Goal: Task Accomplishment & Management: Manage account settings

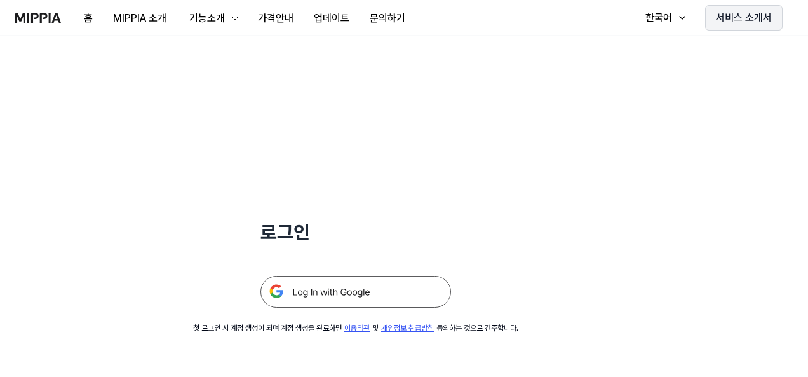
click at [765, 18] on button "서비스 소개서" at bounding box center [744, 17] width 78 height 25
click at [341, 292] on img at bounding box center [356, 292] width 191 height 32
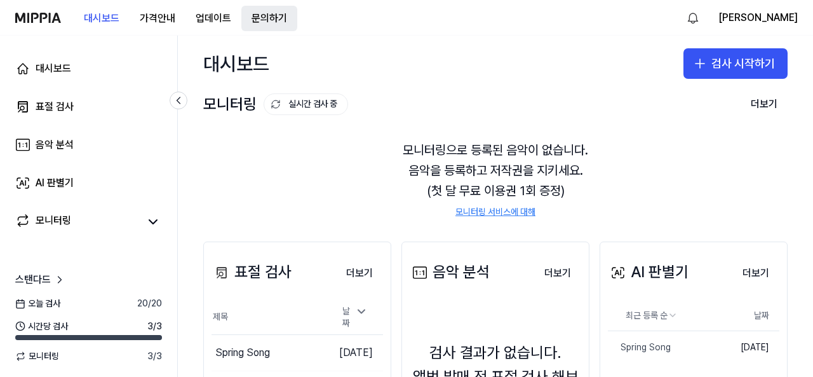
click at [265, 17] on button "문의하기" at bounding box center [269, 18] width 56 height 25
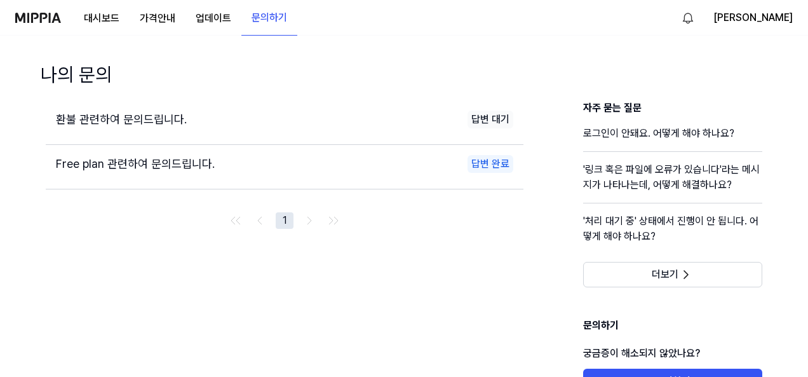
click at [147, 124] on span "환불 관련하여 문의드립니다." at bounding box center [121, 118] width 131 height 13
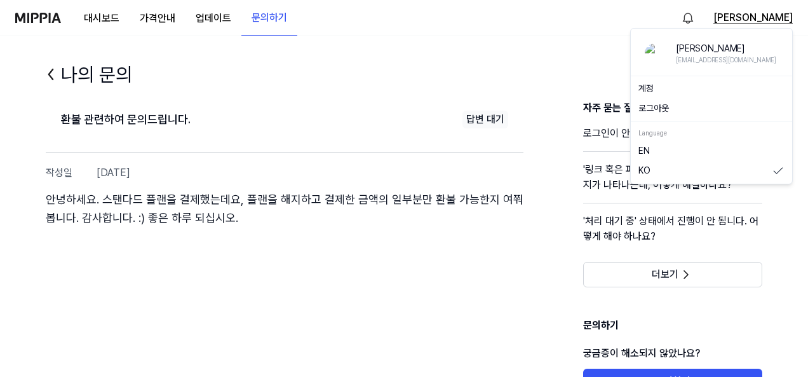
click at [784, 18] on button "[PERSON_NAME]" at bounding box center [753, 17] width 79 height 15
click at [684, 57] on div "[EMAIL_ADDRESS][DOMAIN_NAME]" at bounding box center [726, 59] width 100 height 9
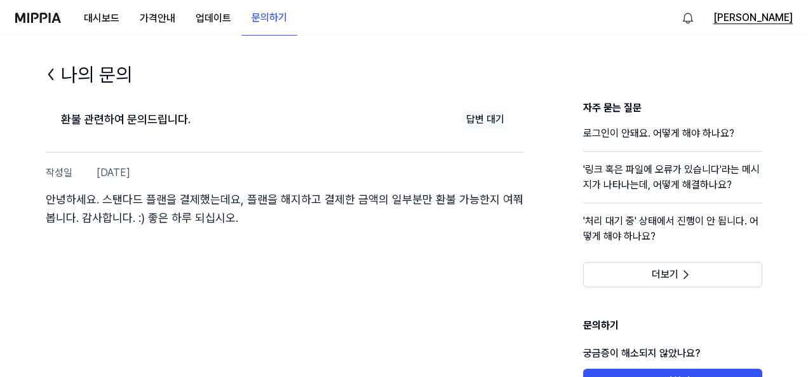
click at [773, 20] on button "[PERSON_NAME]" at bounding box center [753, 17] width 79 height 15
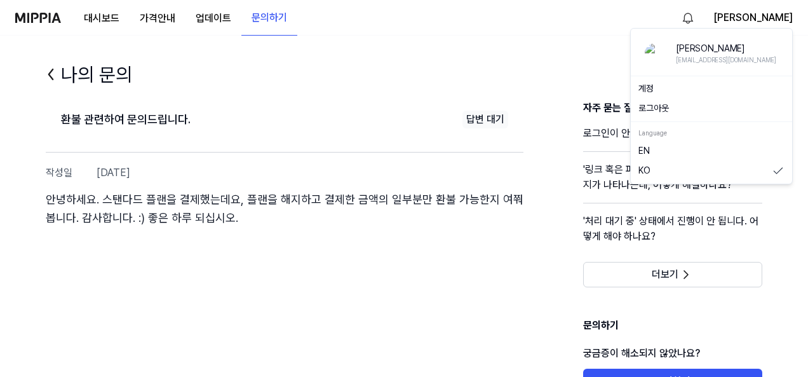
click at [640, 88] on link "계정" at bounding box center [712, 89] width 146 height 13
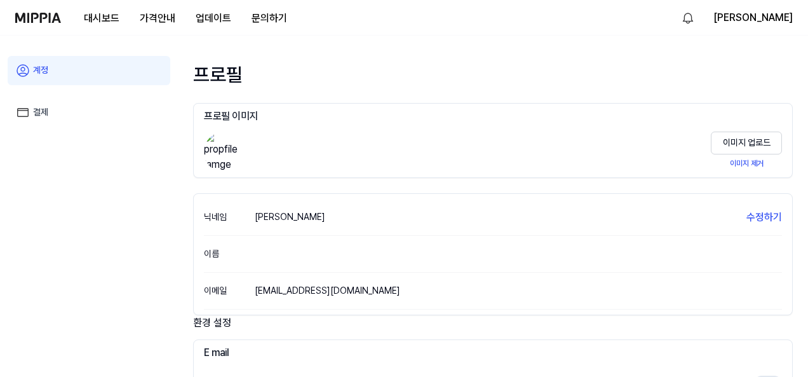
click at [41, 122] on link "결제" at bounding box center [89, 112] width 163 height 29
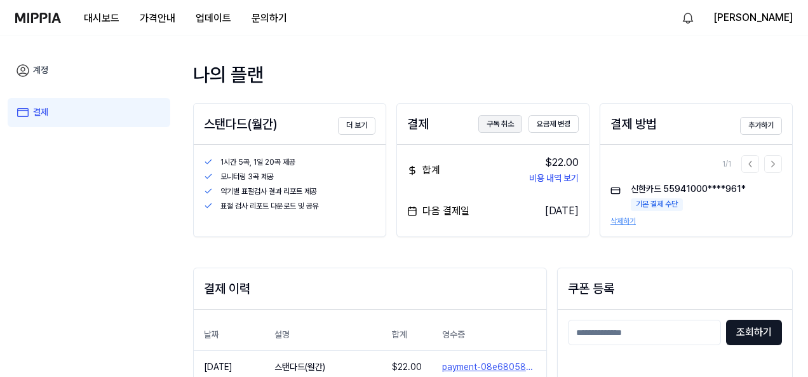
click at [493, 122] on button "구독 취소" at bounding box center [501, 124] width 44 height 18
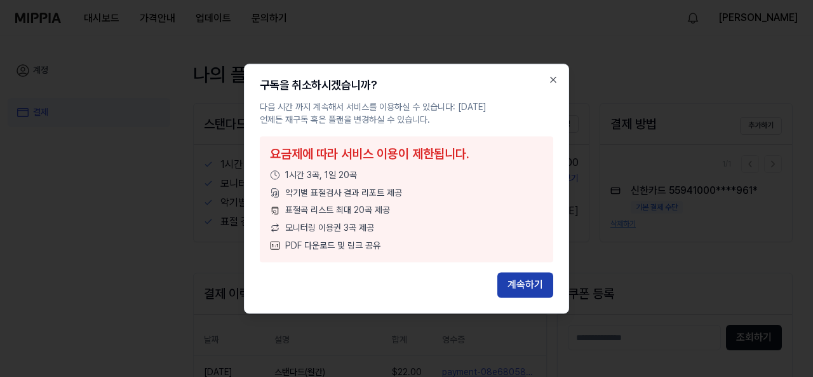
click at [532, 280] on button "계속하기" at bounding box center [526, 284] width 56 height 25
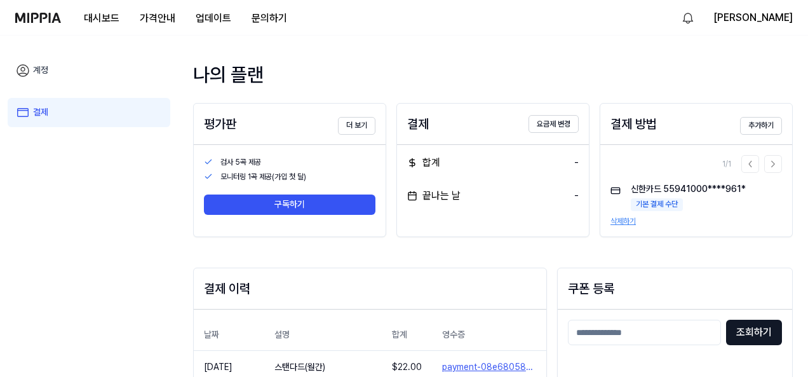
click at [618, 226] on button "삭제하기" at bounding box center [623, 221] width 25 height 11
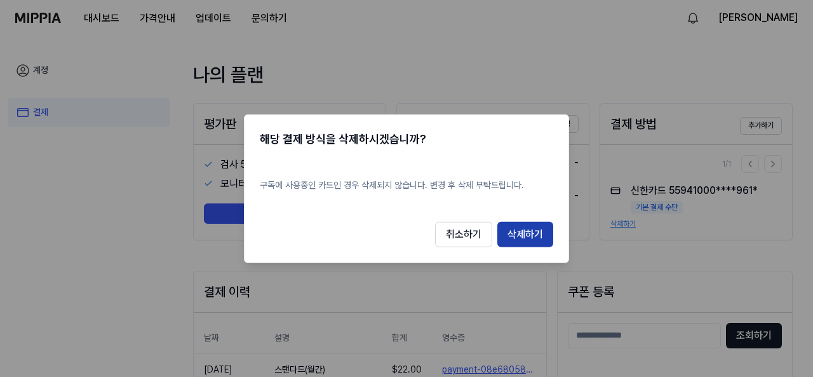
click at [541, 238] on button "삭제하기" at bounding box center [526, 234] width 56 height 25
click at [459, 232] on button "취소하기" at bounding box center [463, 234] width 57 height 25
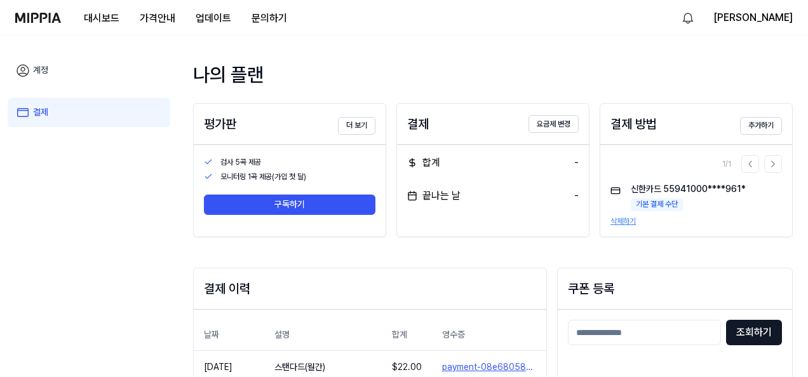
click at [628, 224] on button "삭제하기" at bounding box center [623, 221] width 25 height 11
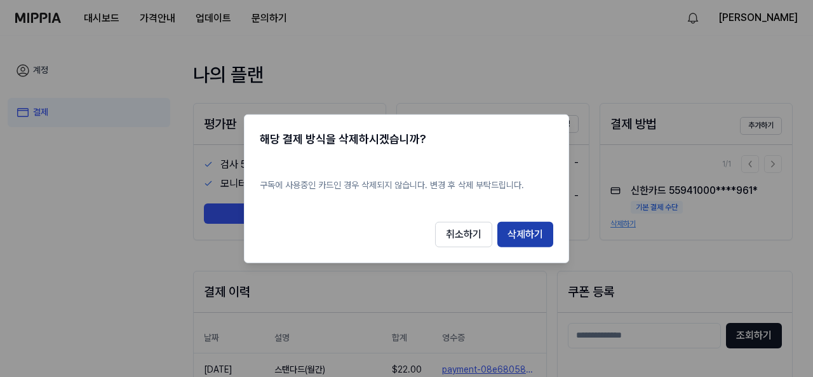
click at [536, 236] on button "삭제하기" at bounding box center [526, 234] width 56 height 25
click at [480, 237] on button "취소하기" at bounding box center [463, 234] width 57 height 25
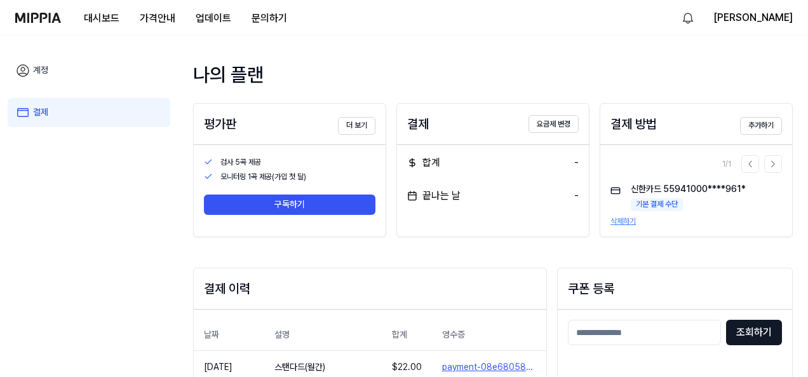
click at [625, 224] on button "삭제하기" at bounding box center [623, 221] width 25 height 11
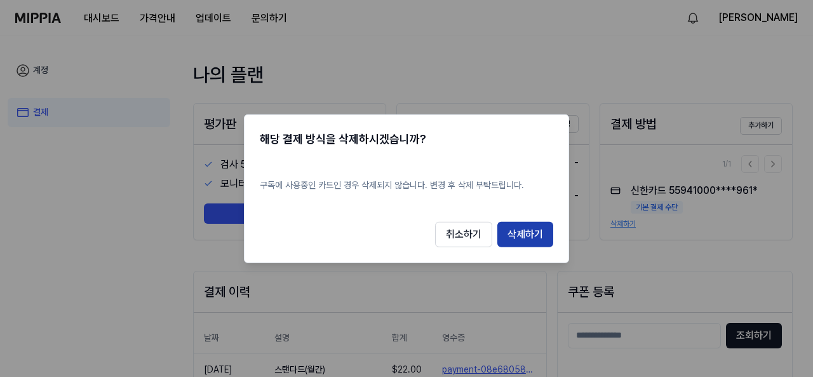
click at [543, 234] on button "삭제하기" at bounding box center [526, 234] width 56 height 25
click at [454, 236] on button "취소하기" at bounding box center [463, 234] width 57 height 25
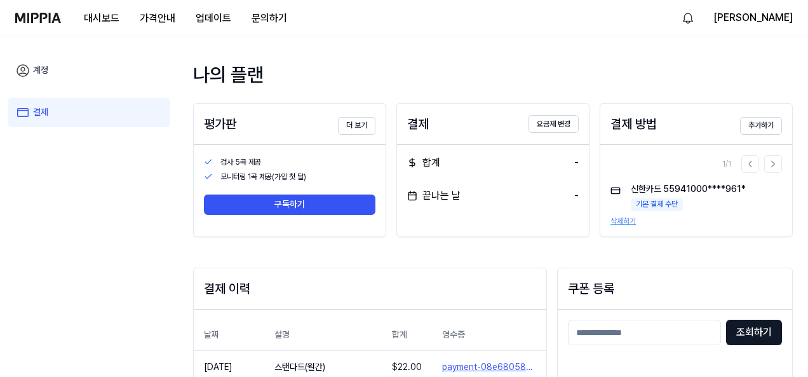
drag, startPoint x: 69, startPoint y: 54, endPoint x: 65, endPoint y: 71, distance: 16.8
click at [69, 54] on div "계정" at bounding box center [89, 70] width 163 height 34
click at [58, 77] on link "계정" at bounding box center [89, 70] width 163 height 29
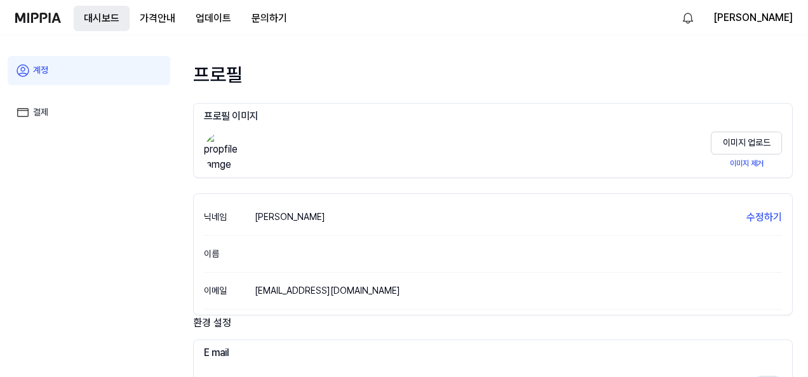
click at [107, 16] on button "대시보드" at bounding box center [102, 18] width 56 height 25
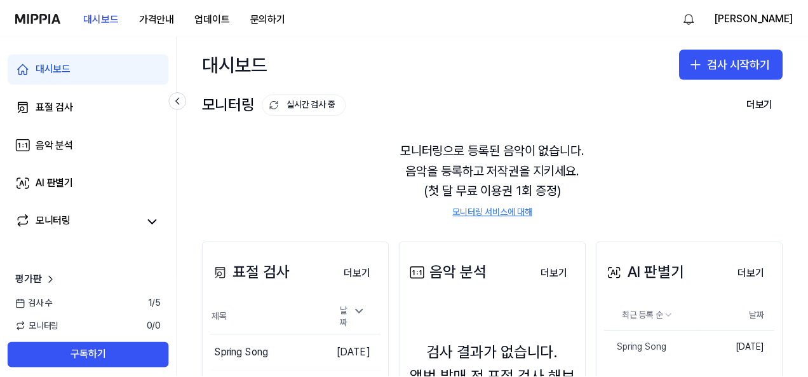
scroll to position [153, 0]
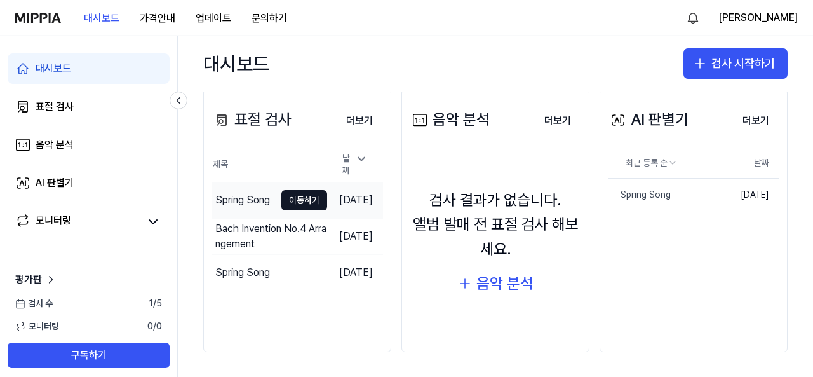
click at [241, 194] on div "Spring Song" at bounding box center [242, 200] width 55 height 15
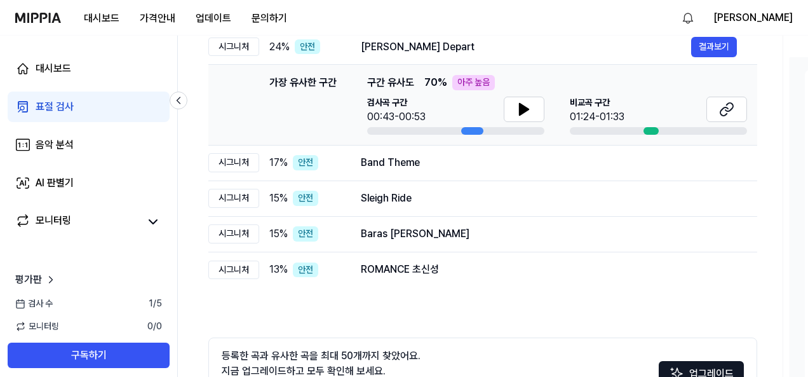
scroll to position [72, 0]
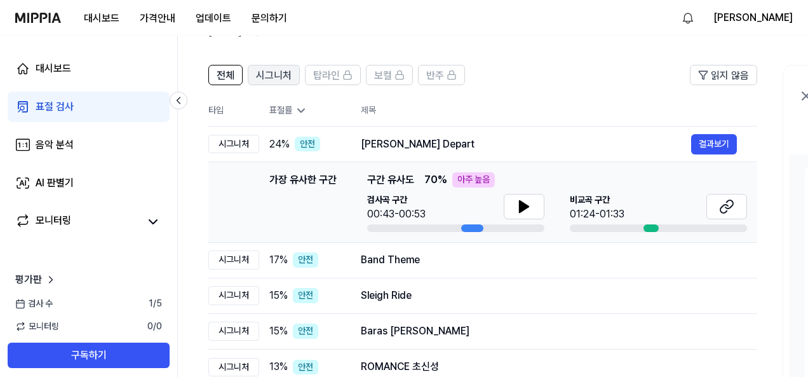
click at [269, 72] on span "시그니처" at bounding box center [274, 75] width 36 height 15
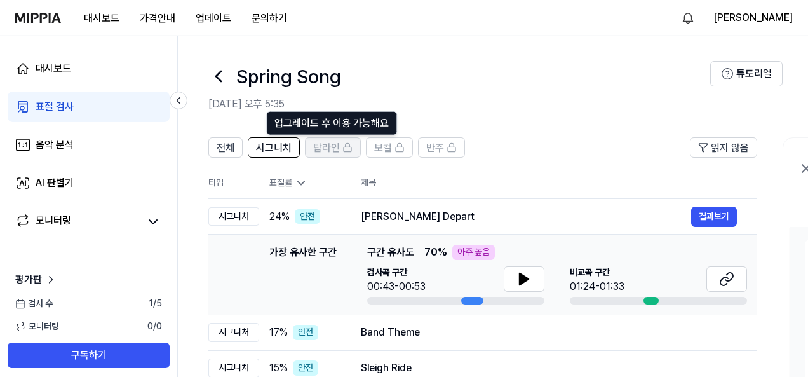
click at [345, 145] on icon at bounding box center [348, 147] width 10 height 10
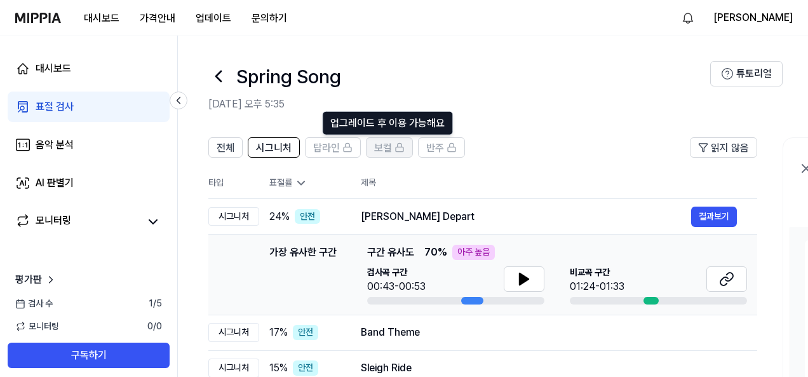
click at [383, 144] on span "보컬" at bounding box center [383, 147] width 18 height 15
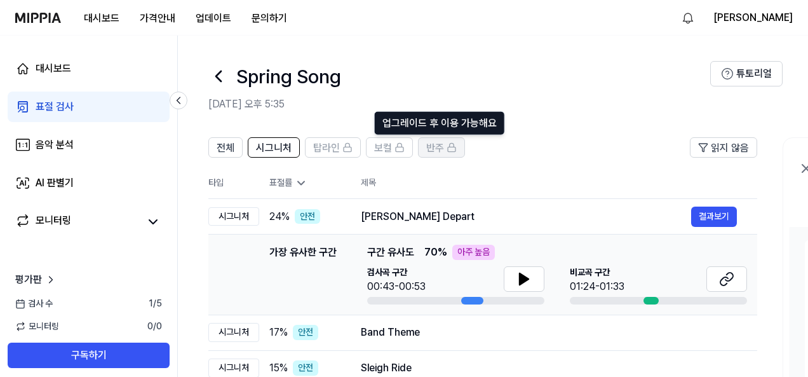
click at [450, 146] on icon at bounding box center [452, 147] width 10 height 10
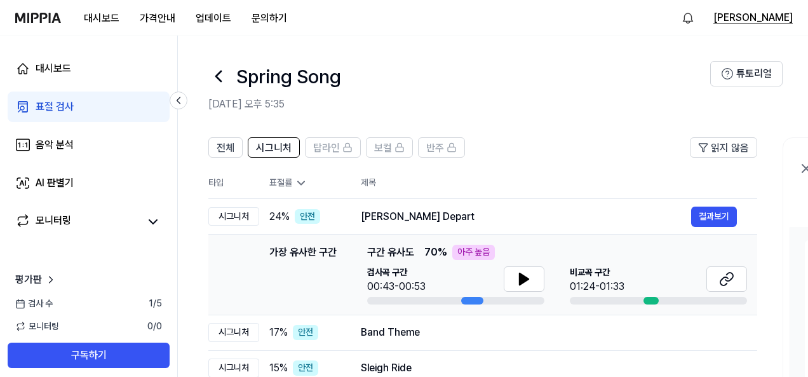
click at [785, 19] on button "[PERSON_NAME]" at bounding box center [753, 17] width 79 height 15
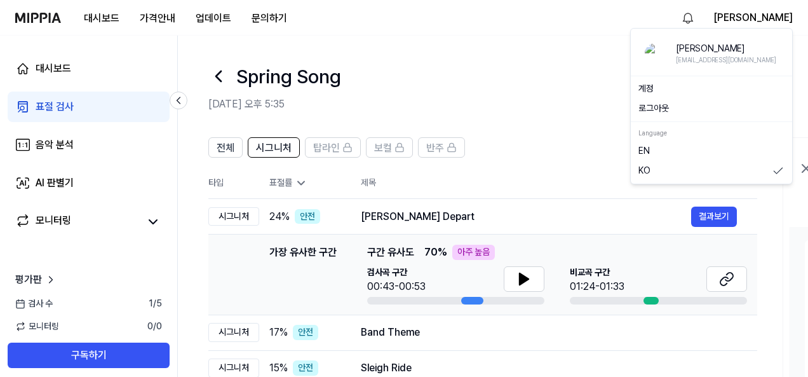
click at [667, 109] on button "로그아웃" at bounding box center [712, 108] width 146 height 13
